Goal: Task Accomplishment & Management: Use online tool/utility

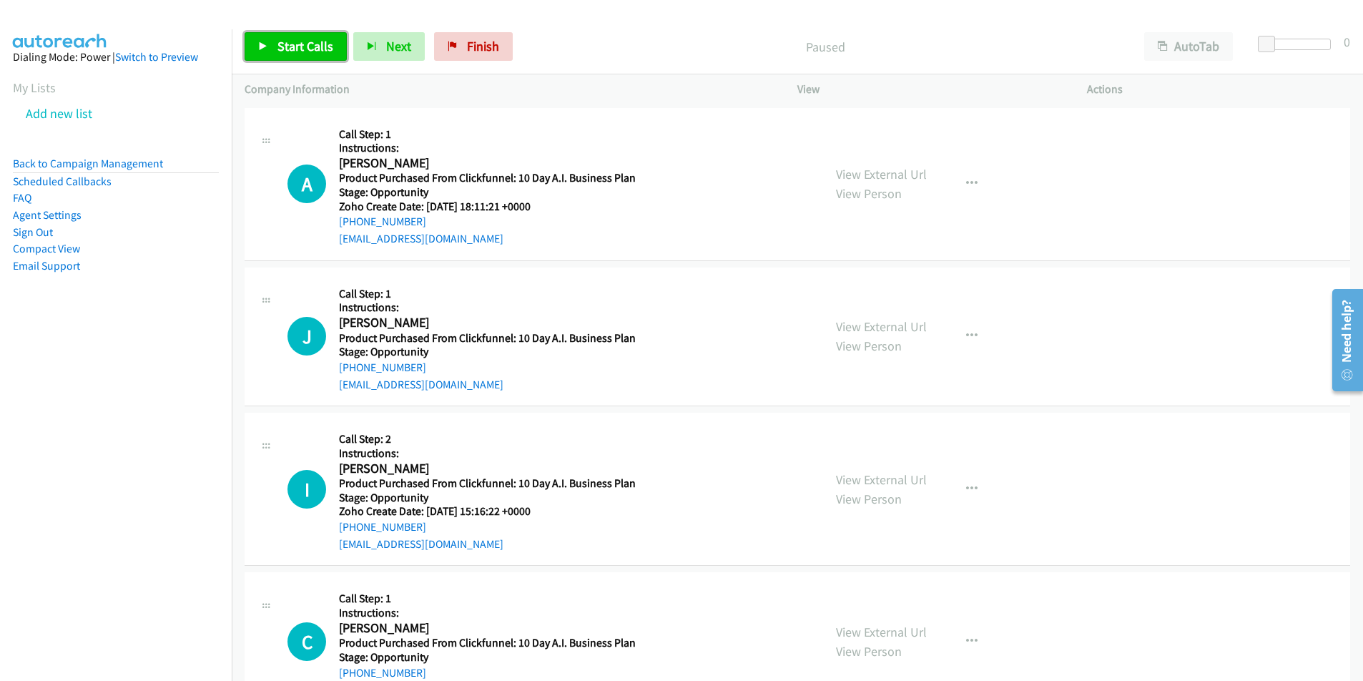
click at [277, 49] on span "Start Calls" at bounding box center [305, 46] width 56 height 16
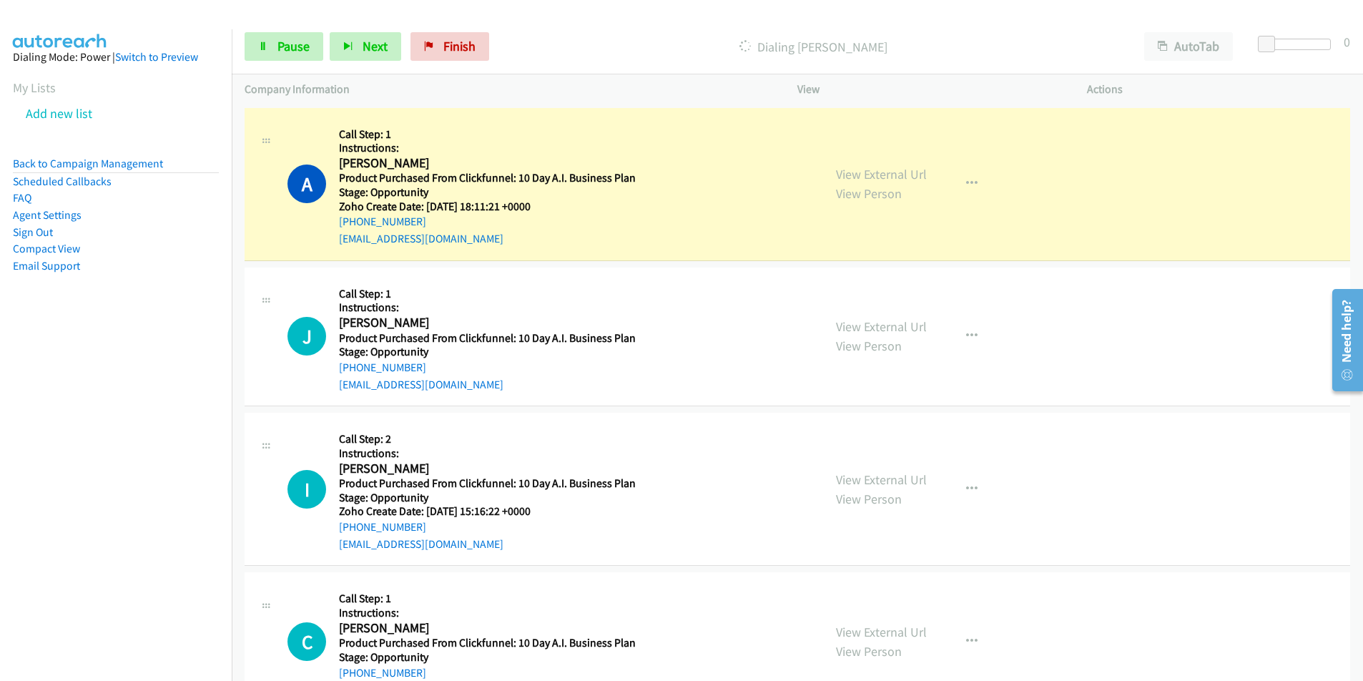
click at [1350, 521] on td "I Callback Scheduled Call Step: 2 Instructions: [PERSON_NAME] America/New_York …" at bounding box center [797, 489] width 1131 height 159
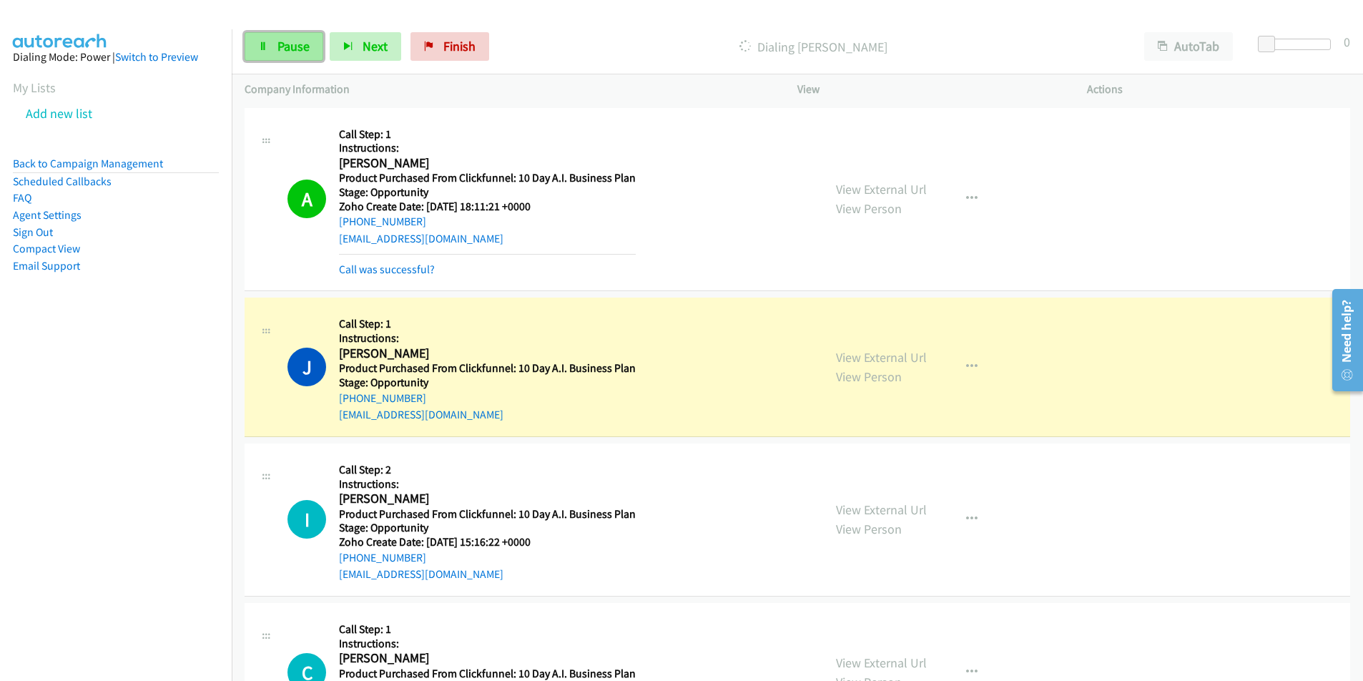
click at [281, 50] on span "Pause" at bounding box center [293, 46] width 32 height 16
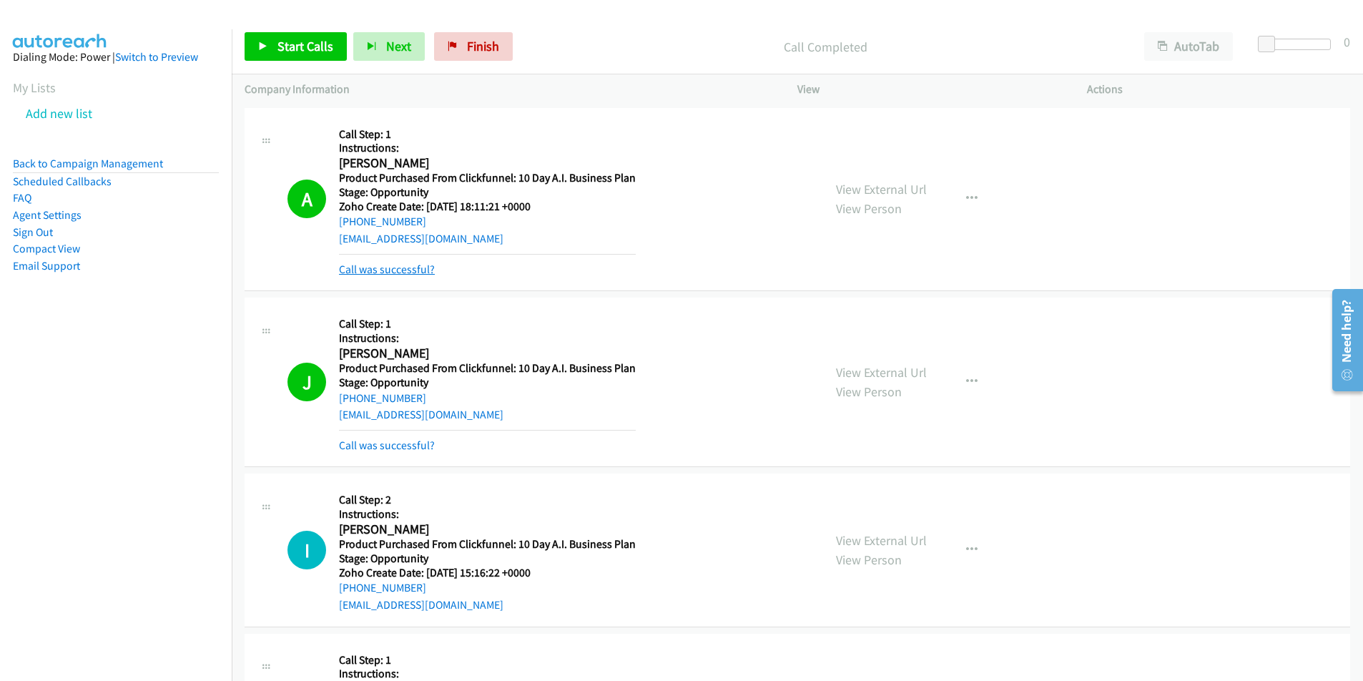
click at [423, 272] on link "Call was successful?" at bounding box center [387, 269] width 96 height 14
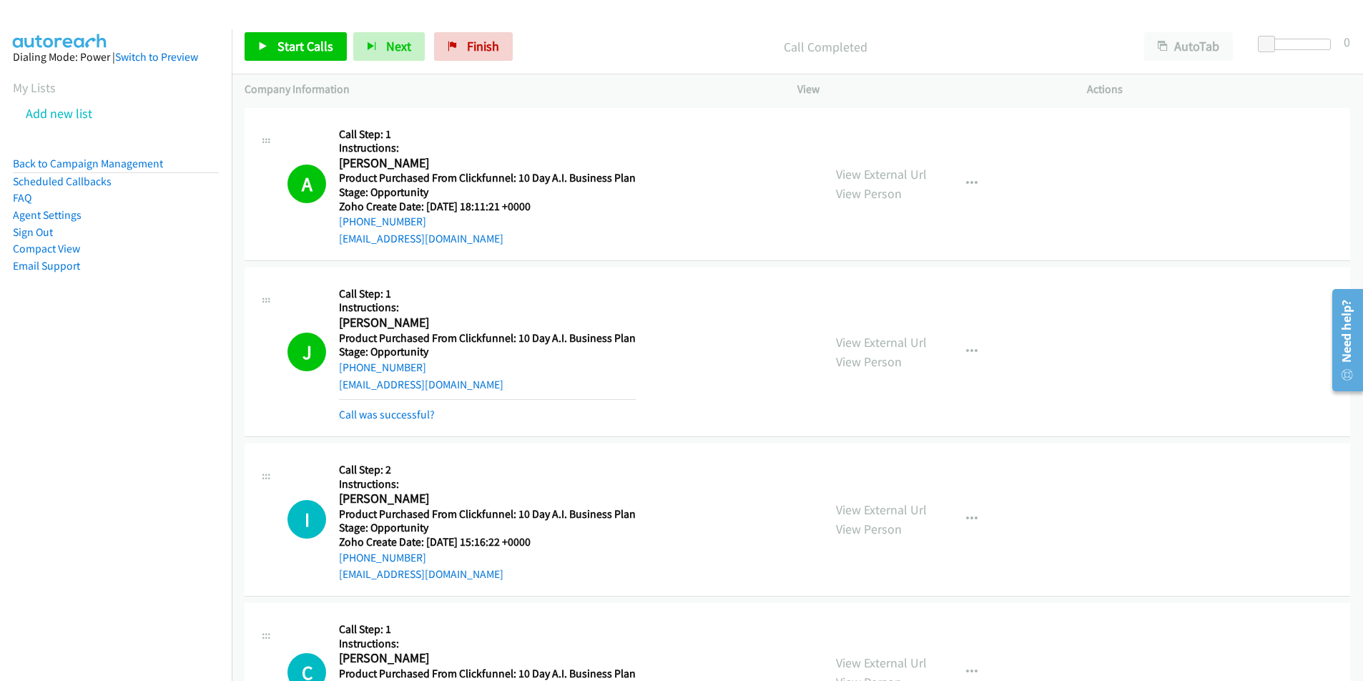
click at [490, 237] on div "[EMAIL_ADDRESS][DOMAIN_NAME]" at bounding box center [487, 238] width 297 height 17
click at [327, 250] on div "A Callback Scheduled Call Step: 1 Instructions: [PERSON_NAME] [GEOGRAPHIC_DATA]…" at bounding box center [797, 184] width 1105 height 153
copy link "[EMAIL_ADDRESS][DOMAIN_NAME]"
click at [441, 214] on div "[PHONE_NUMBER]" at bounding box center [487, 221] width 297 height 17
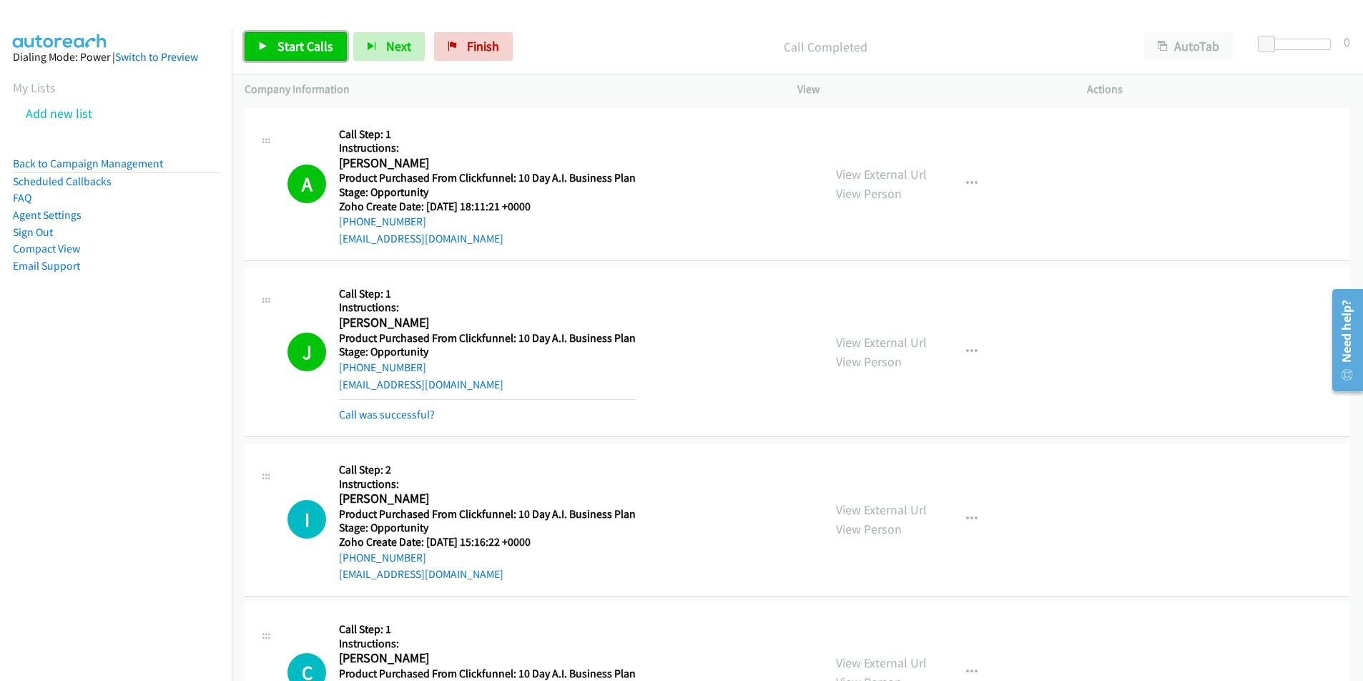
click at [267, 43] on icon at bounding box center [263, 47] width 10 height 10
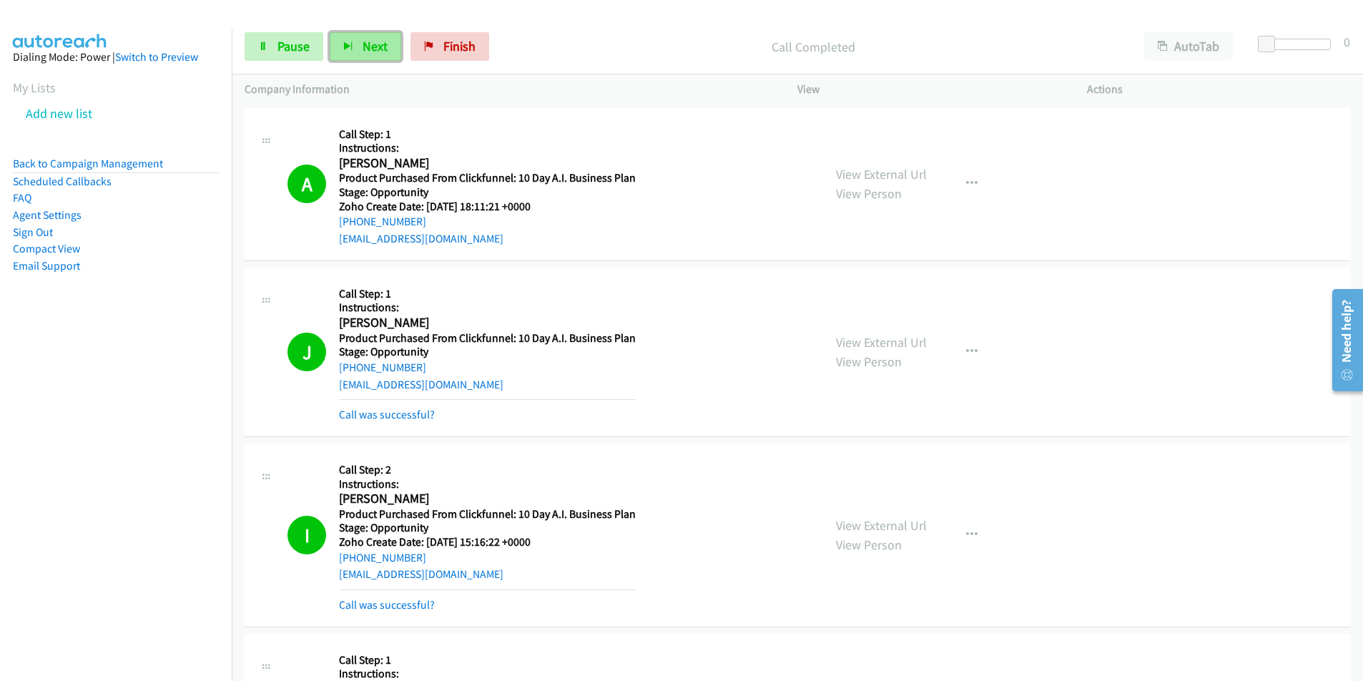
click at [385, 48] on span "Next" at bounding box center [374, 46] width 25 height 16
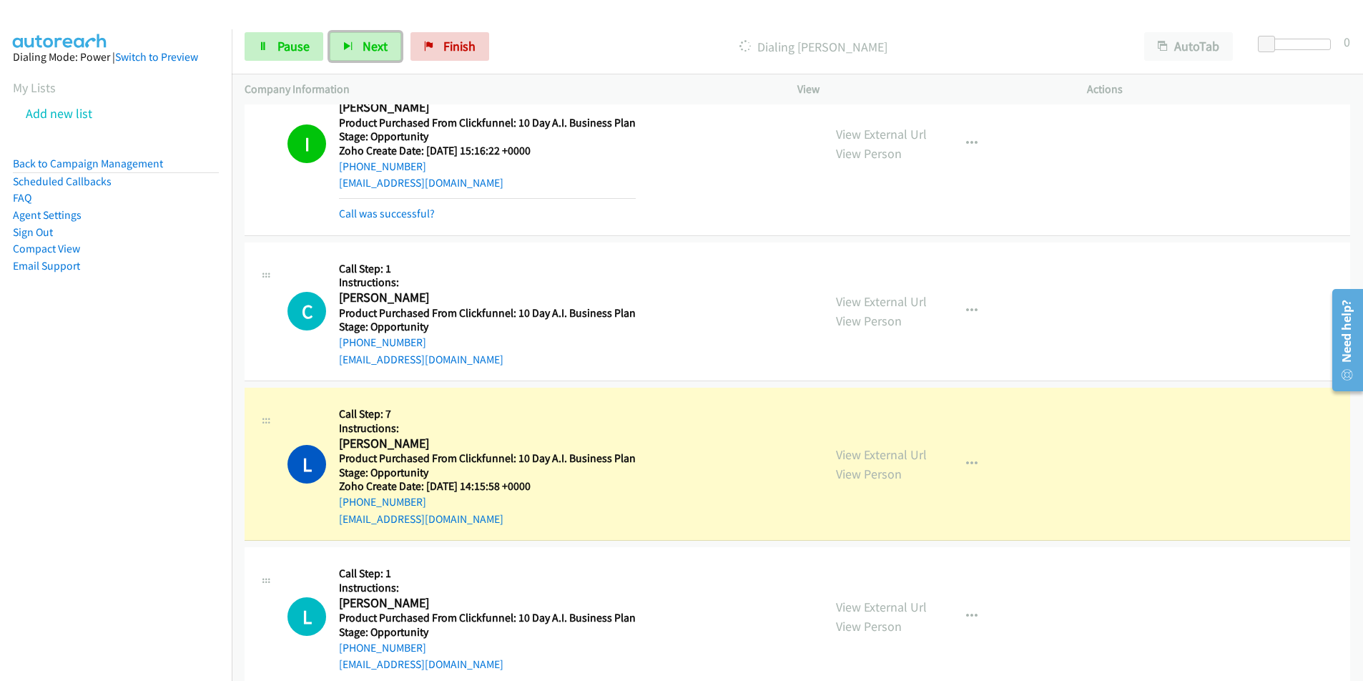
scroll to position [400, 0]
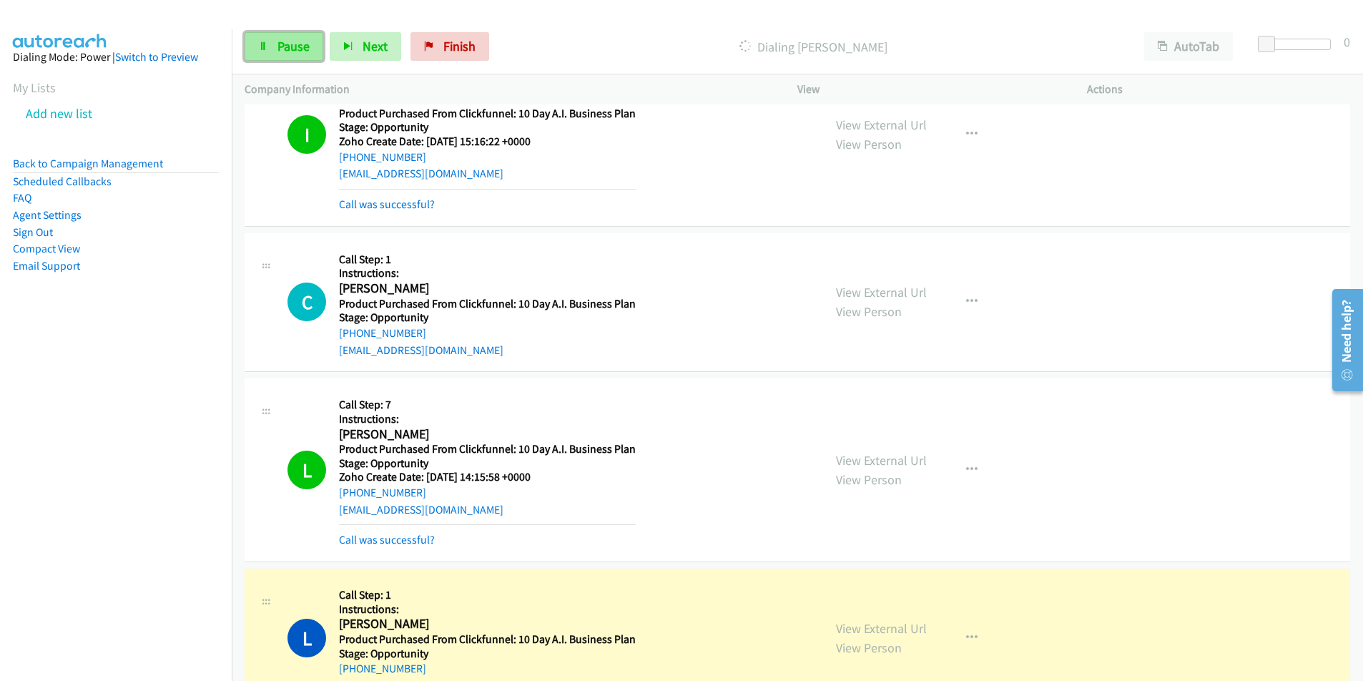
click at [290, 50] on span "Pause" at bounding box center [293, 46] width 32 height 16
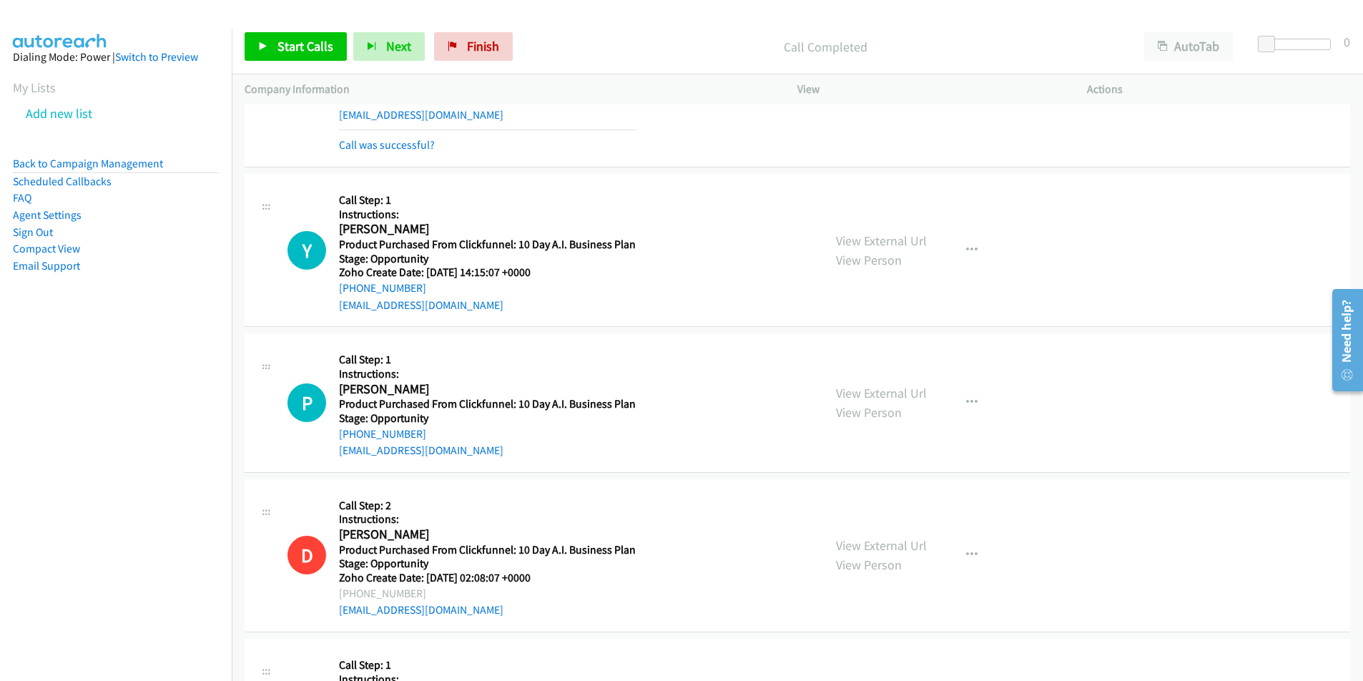
scroll to position [972, 0]
click at [299, 50] on span "Start Calls" at bounding box center [305, 46] width 56 height 16
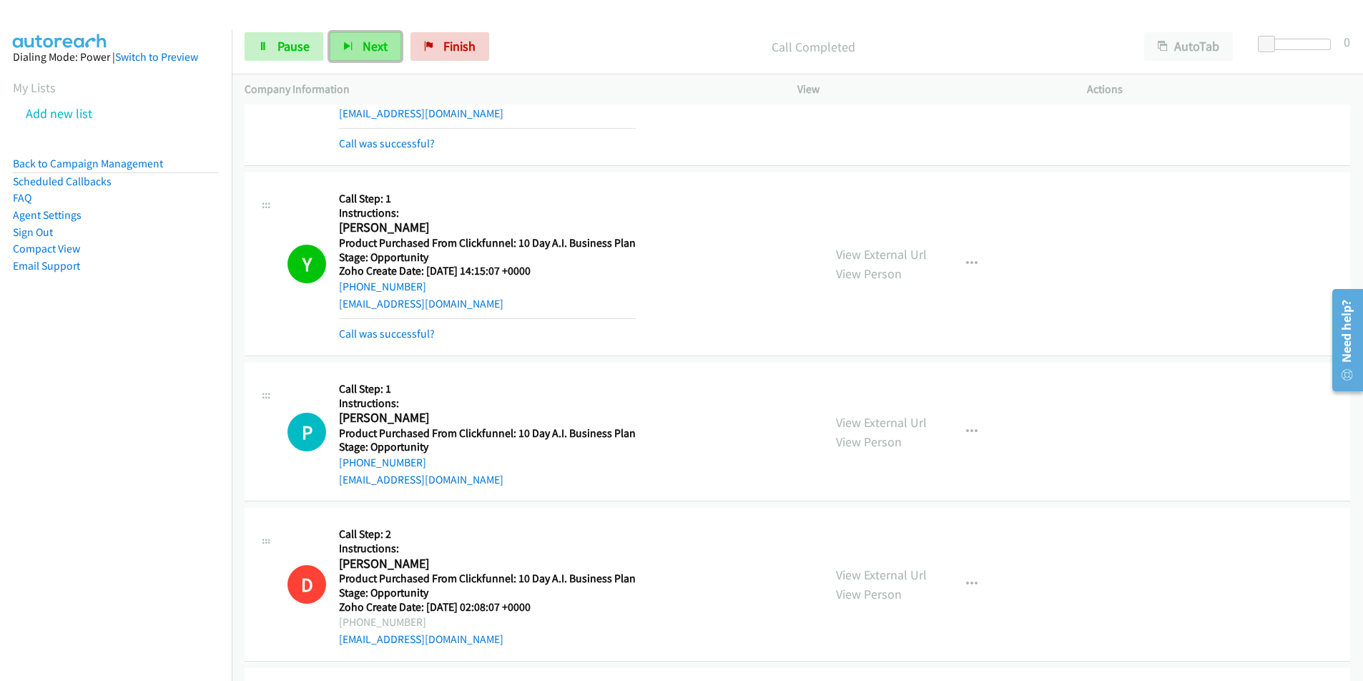
click at [372, 46] on span "Next" at bounding box center [374, 46] width 25 height 16
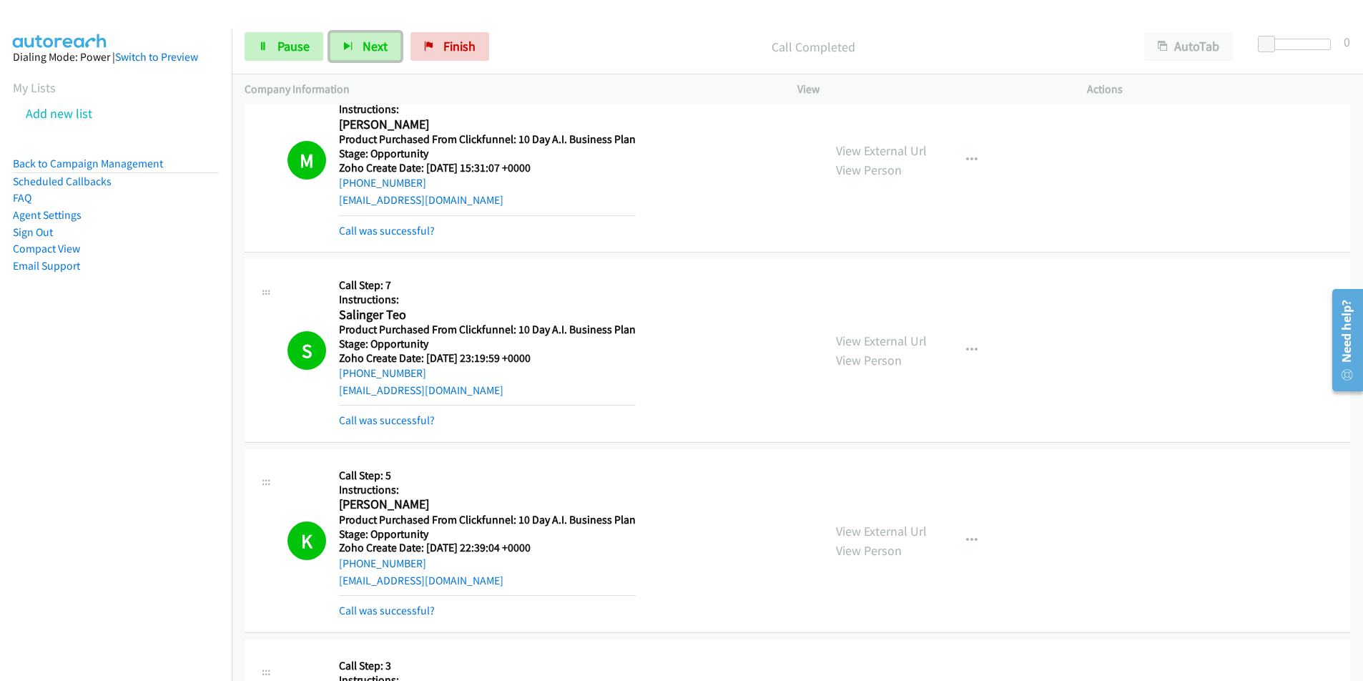
scroll to position [3298, 0]
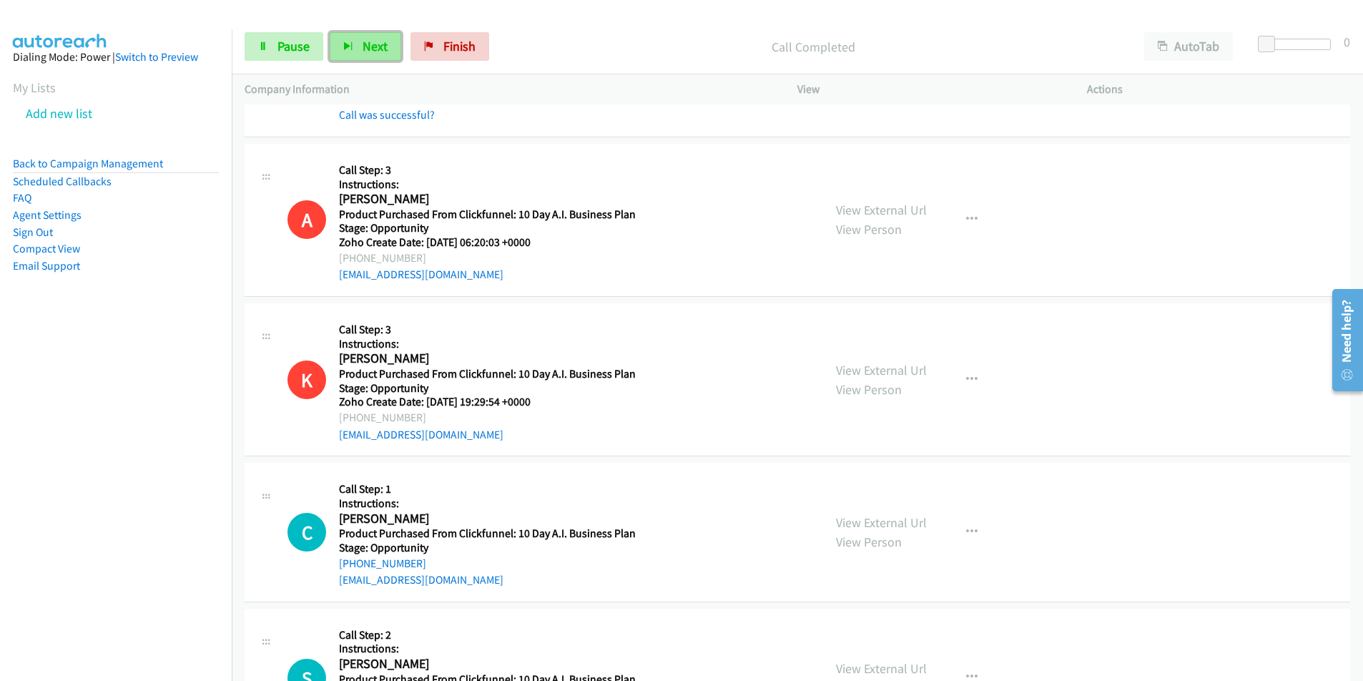
click at [366, 49] on span "Next" at bounding box center [374, 46] width 25 height 16
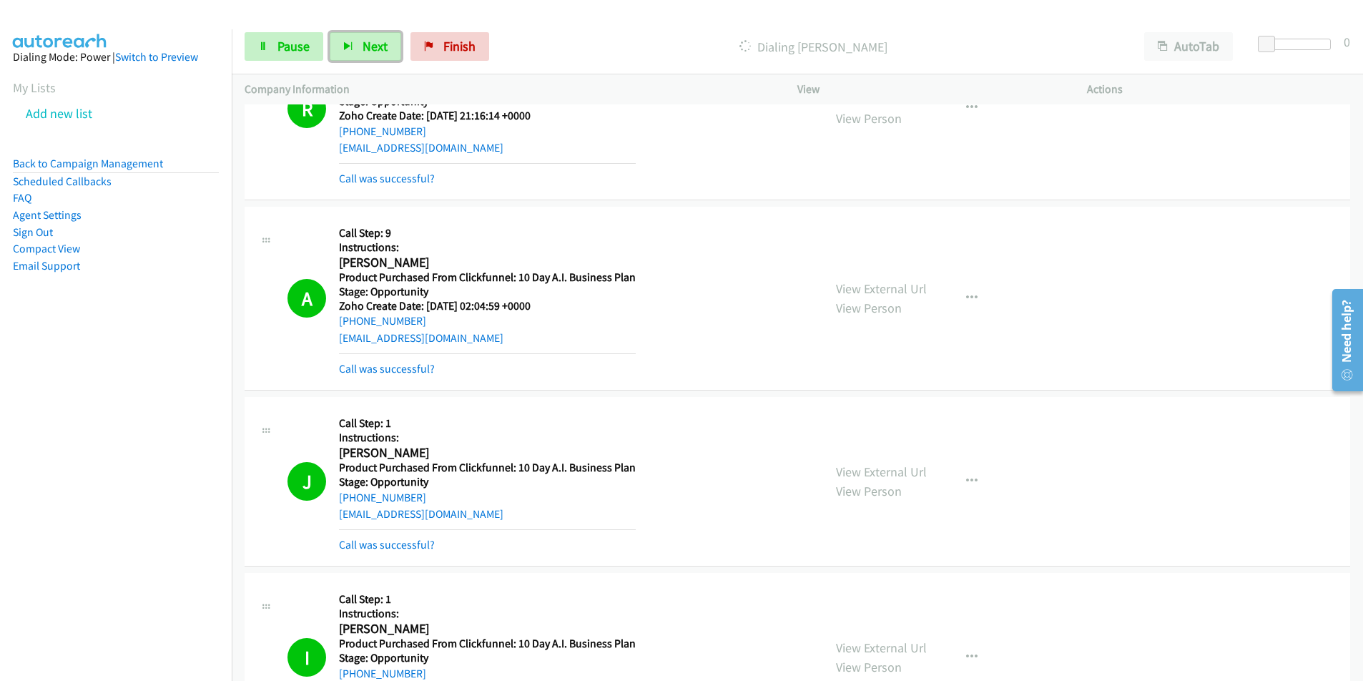
scroll to position [6374, 0]
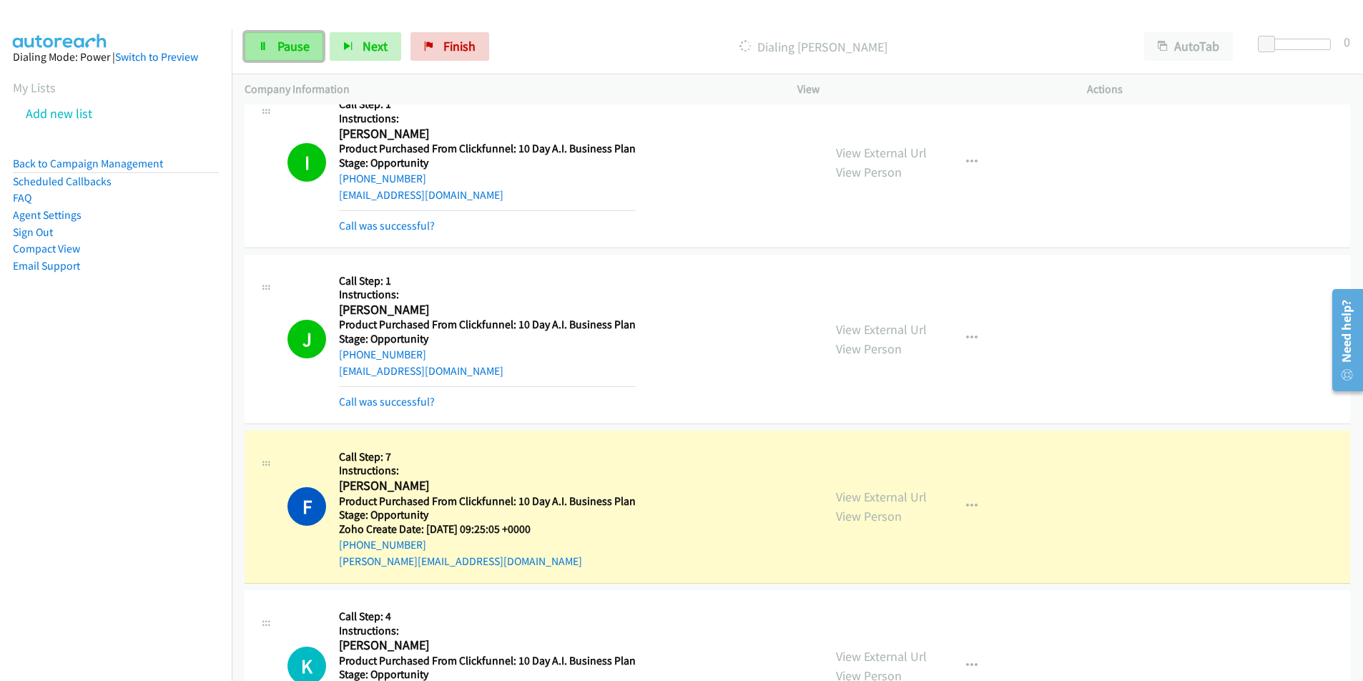
click at [305, 47] on span "Pause" at bounding box center [293, 46] width 32 height 16
